Goal: Find specific page/section: Find specific page/section

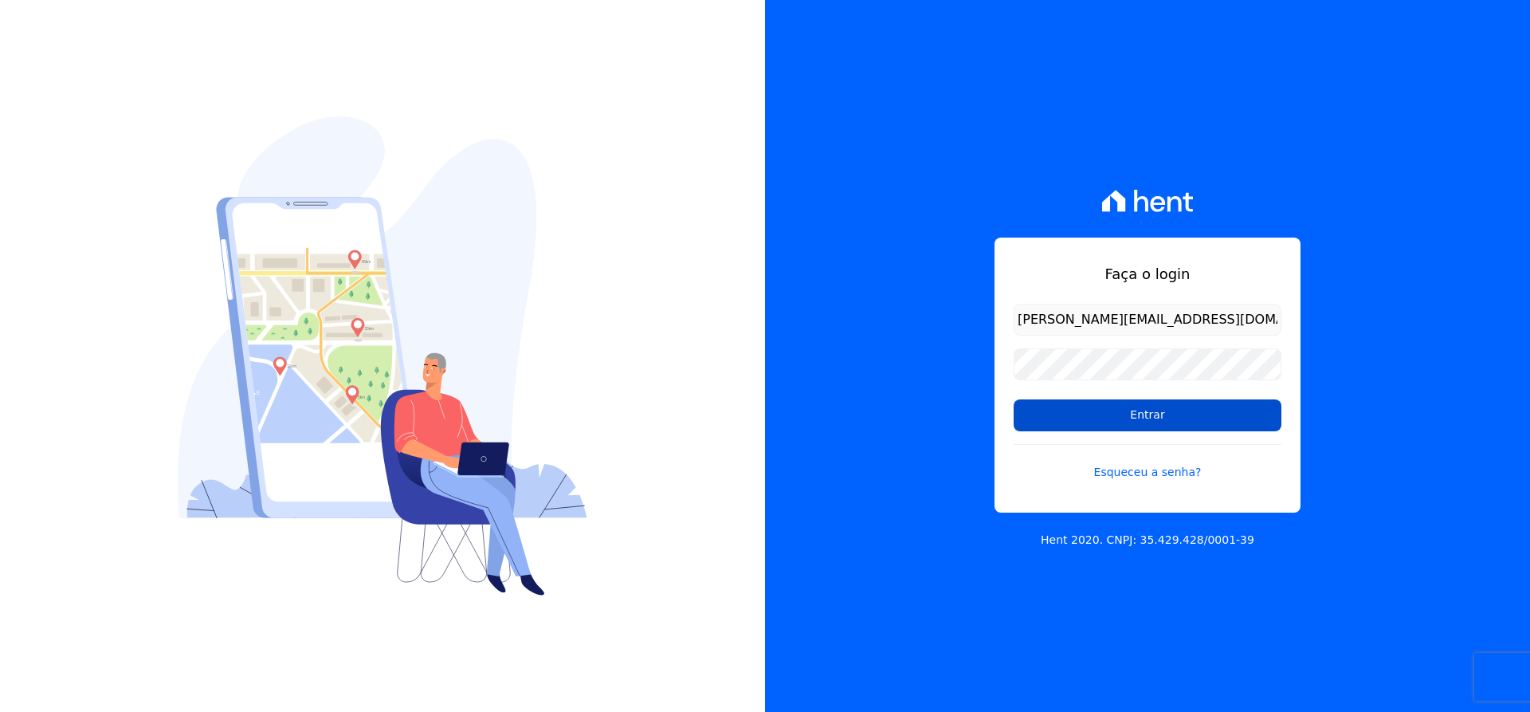
click at [1103, 414] on input "Entrar" at bounding box center [1148, 415] width 268 height 32
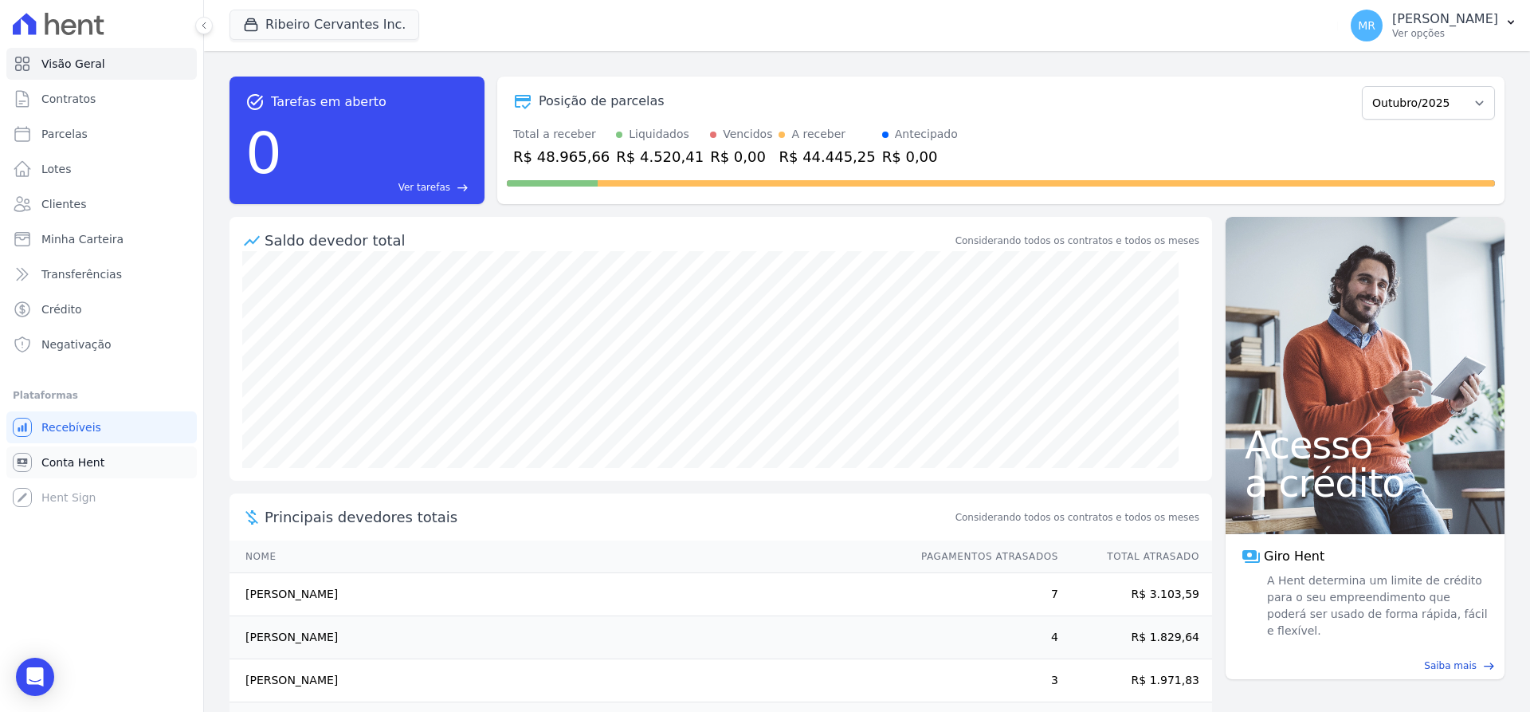
click at [57, 454] on span "Conta Hent" at bounding box center [72, 462] width 63 height 16
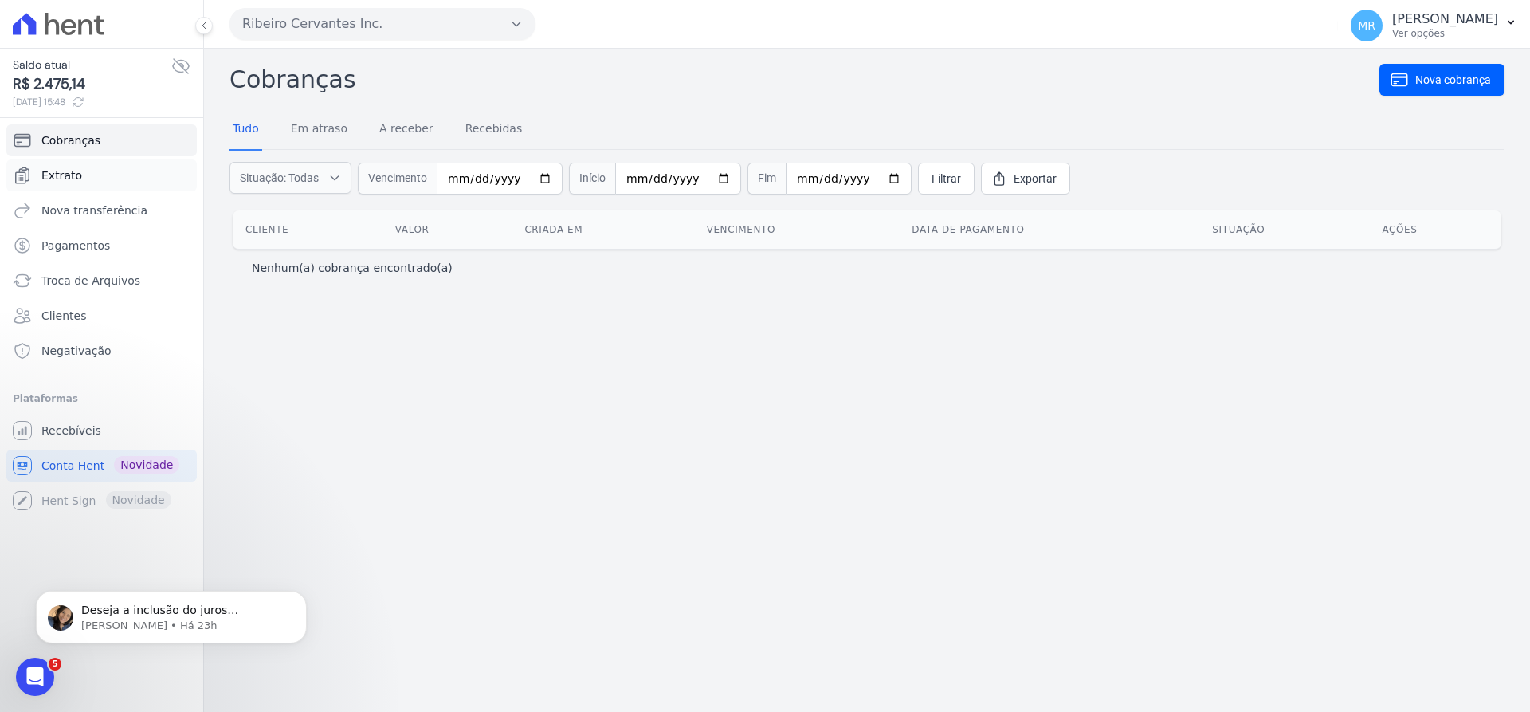
click at [57, 178] on span "Extrato" at bounding box center [61, 175] width 41 height 16
